Goal: Task Accomplishment & Management: Use online tool/utility

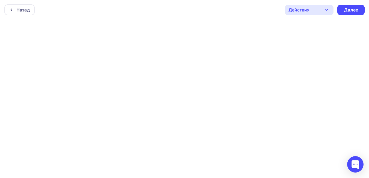
scroll to position [1, 0]
click at [320, 4] on div "Действия" at bounding box center [309, 8] width 49 height 11
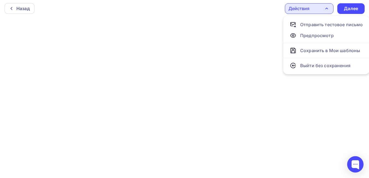
click at [320, 4] on div "Действия" at bounding box center [309, 8] width 49 height 11
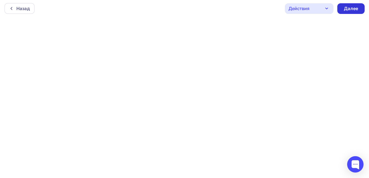
click at [360, 10] on div "Далее" at bounding box center [350, 8] width 27 height 11
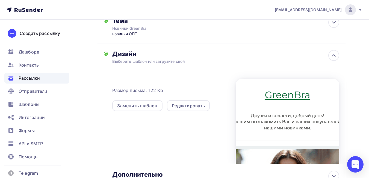
scroll to position [8, 0]
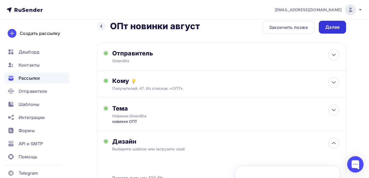
click at [329, 32] on div "Далее" at bounding box center [332, 27] width 27 height 13
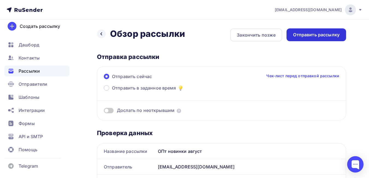
click at [307, 37] on div "Отправить рассылку" at bounding box center [316, 35] width 46 height 6
